Goal: Task Accomplishment & Management: Manage account settings

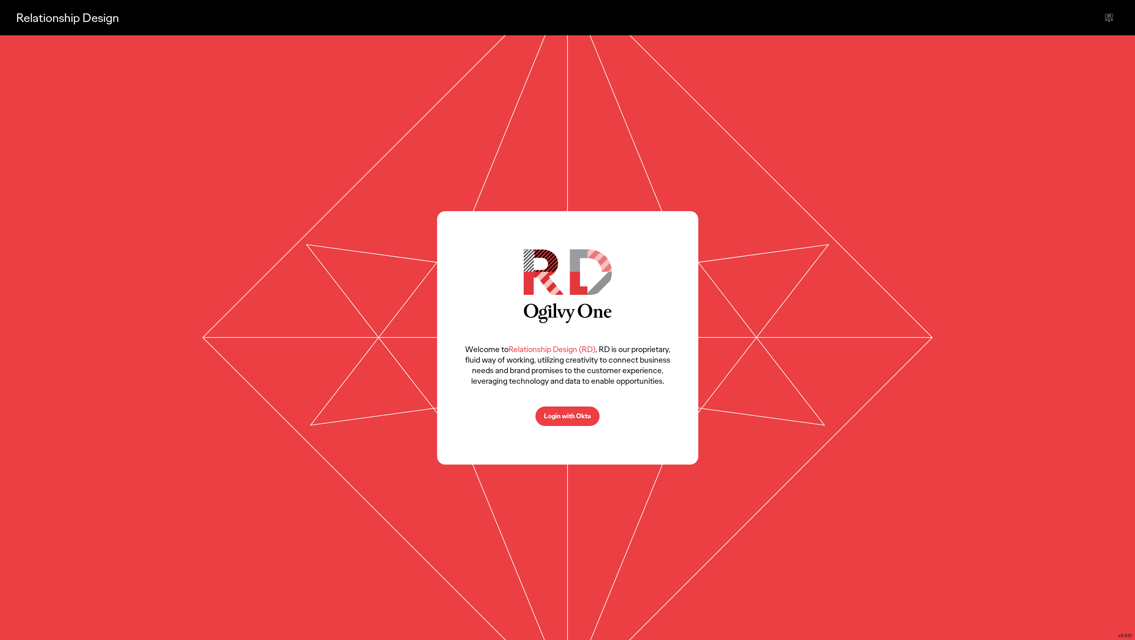
click at [583, 416] on p "Login with Okta" at bounding box center [567, 416] width 47 height 6
